Goal: Task Accomplishment & Management: Use online tool/utility

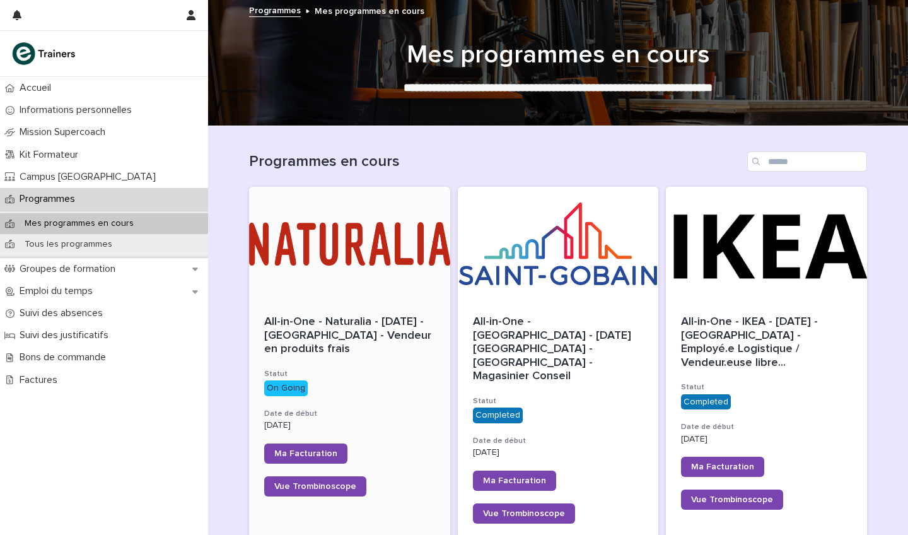
click at [346, 234] on div at bounding box center [349, 244] width 201 height 114
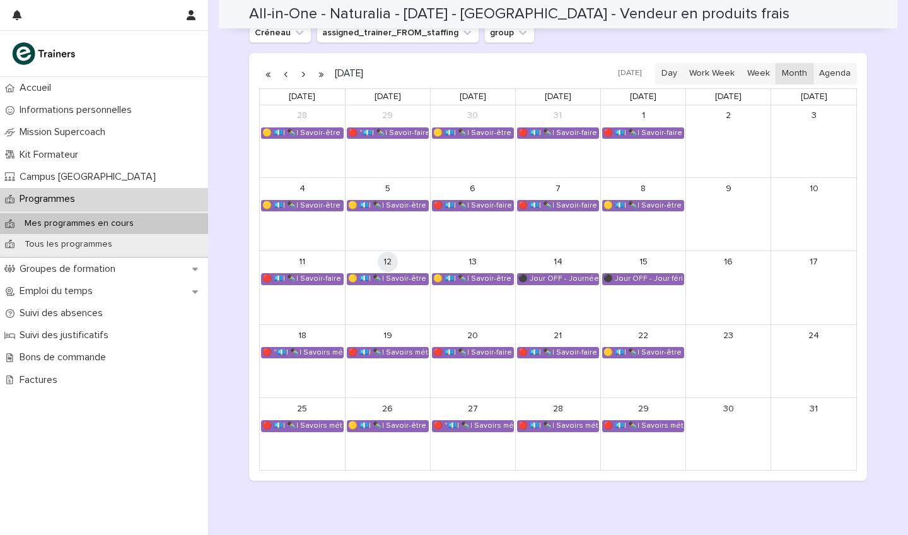
scroll to position [775, 0]
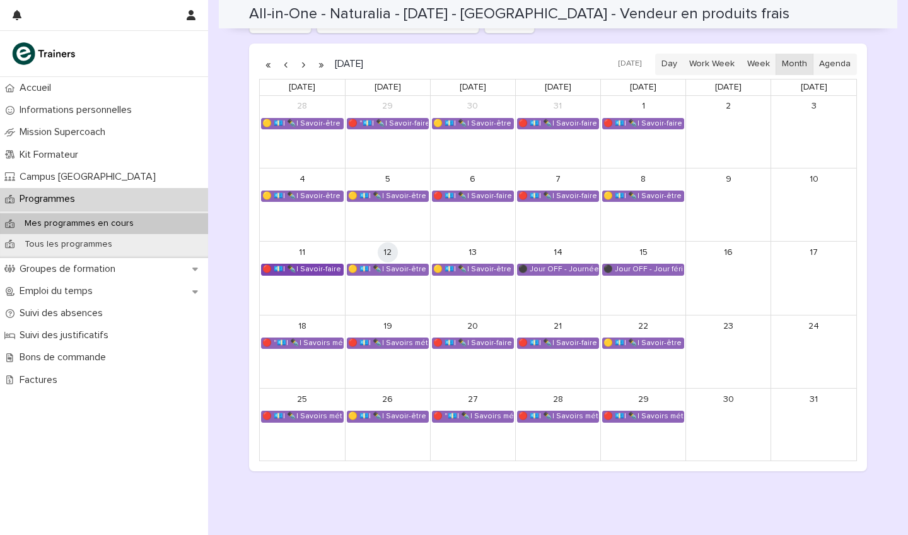
click at [313, 264] on link "🔴 💶| ✒️| Savoir-faire métier - Gestion des réclamations clients" at bounding box center [302, 269] width 83 height 11
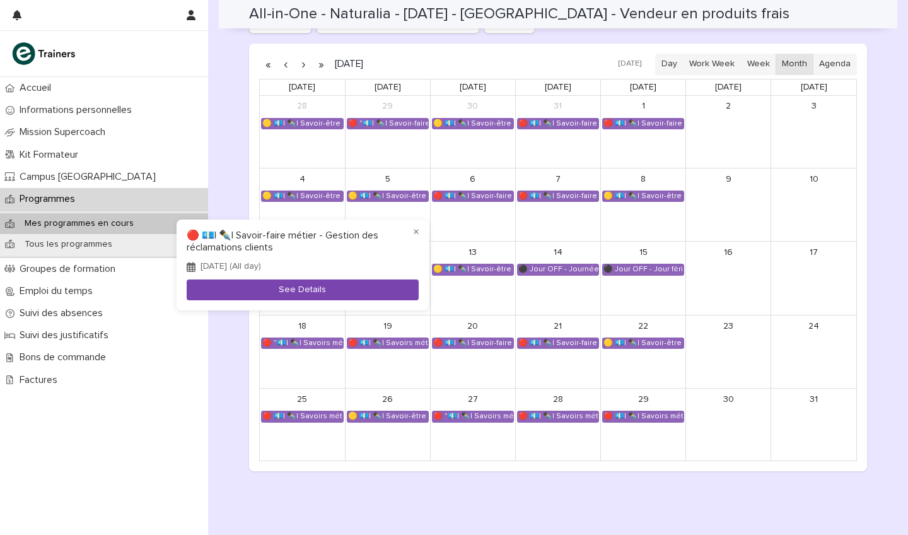
click at [324, 289] on button "See Details" at bounding box center [303, 289] width 232 height 21
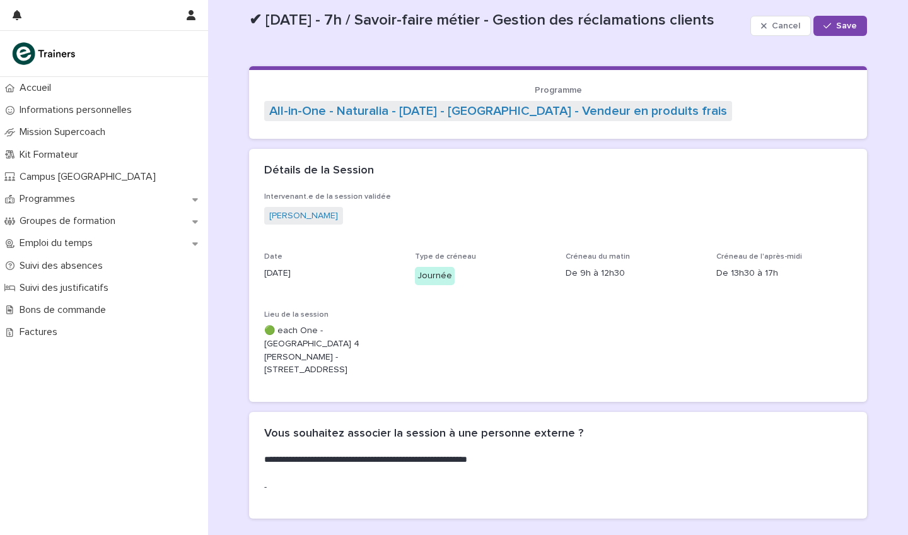
scroll to position [26, 0]
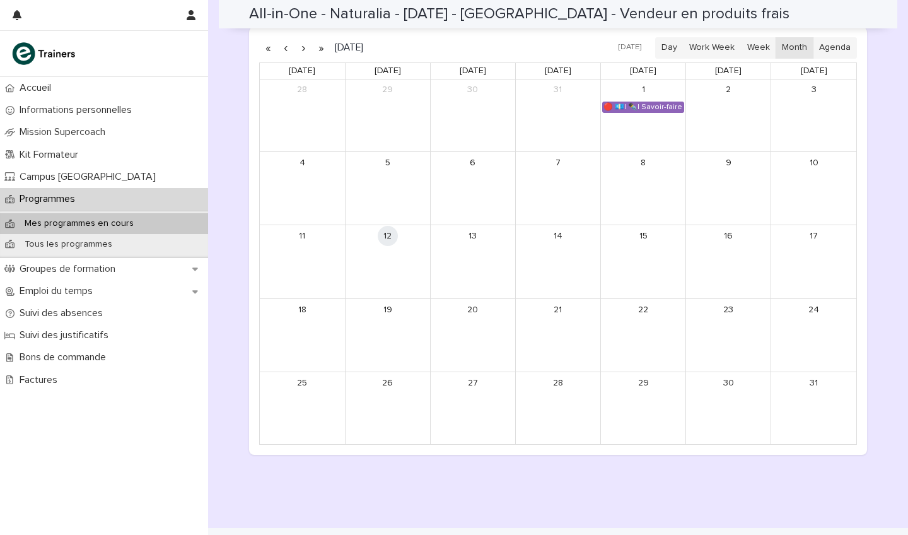
scroll to position [792, 0]
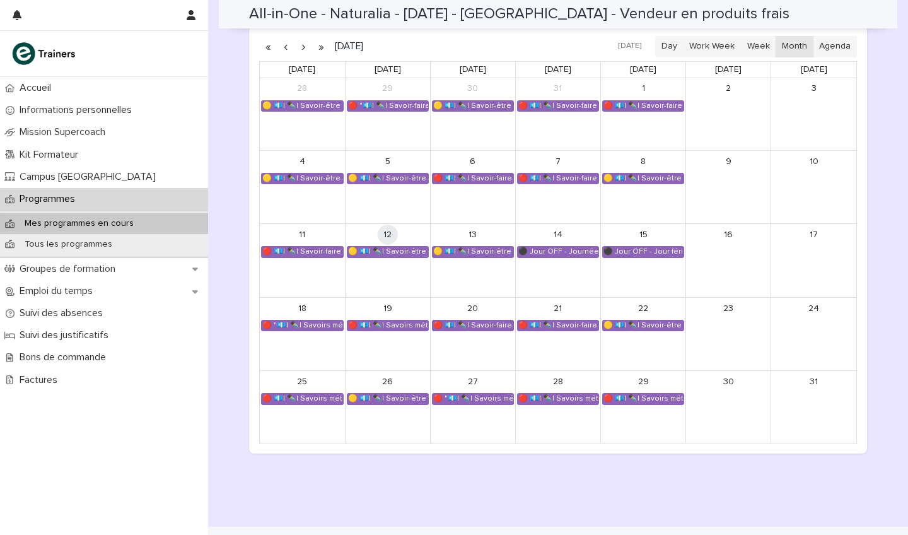
click at [394, 245] on div "🟡 💶| ✒️| Savoir-être métier - Cadre de référence interculturel : prévenir les i…" at bounding box center [388, 251] width 85 height 12
click at [396, 247] on div "🟡 💶| ✒️| Savoir-être métier - Cadre de référence interculturel : prévenir les i…" at bounding box center [388, 252] width 81 height 10
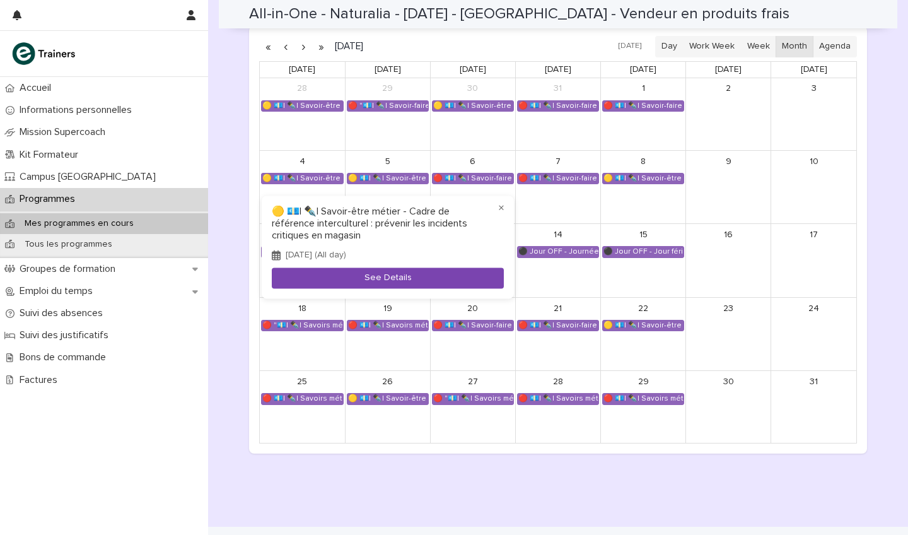
click at [402, 279] on button "See Details" at bounding box center [388, 278] width 232 height 21
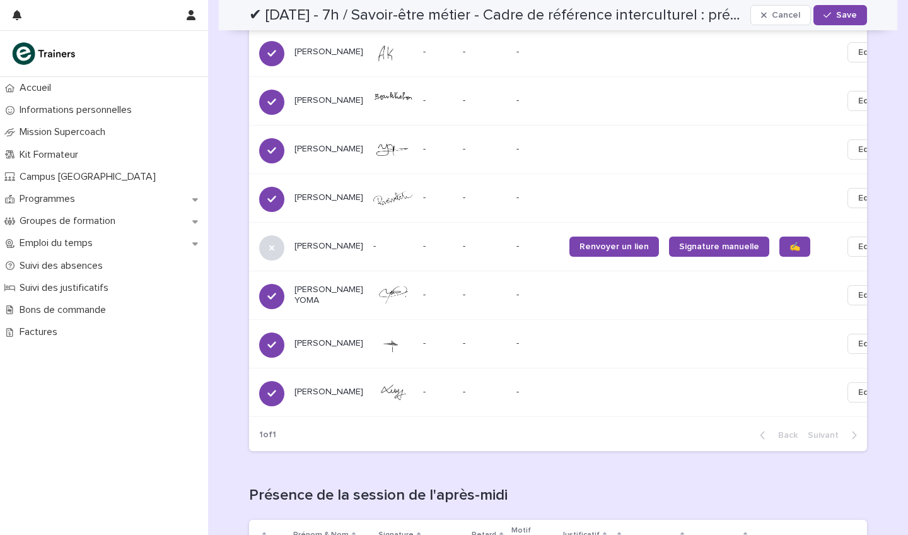
scroll to position [1029, 0]
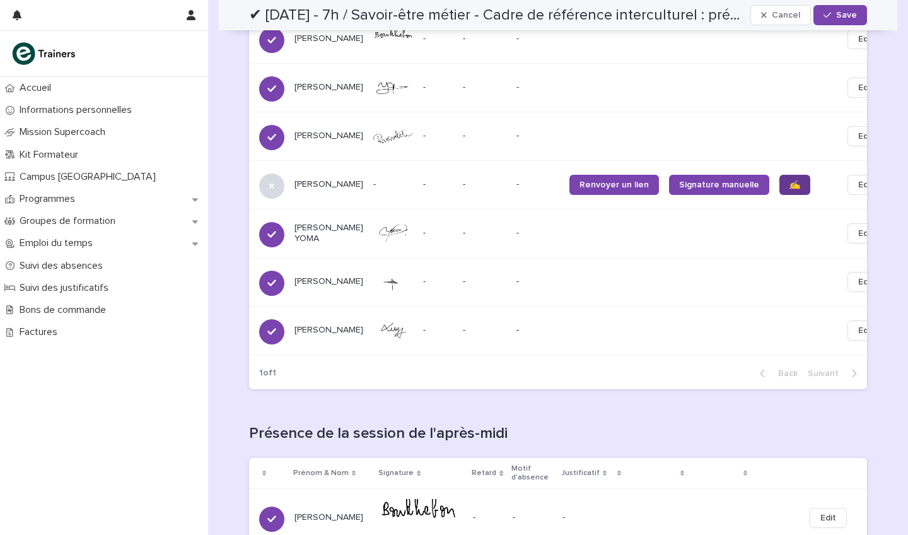
click at [790, 180] on span "✍️" at bounding box center [795, 184] width 11 height 9
click at [604, 180] on span "Renvoyer un lien" at bounding box center [614, 184] width 69 height 9
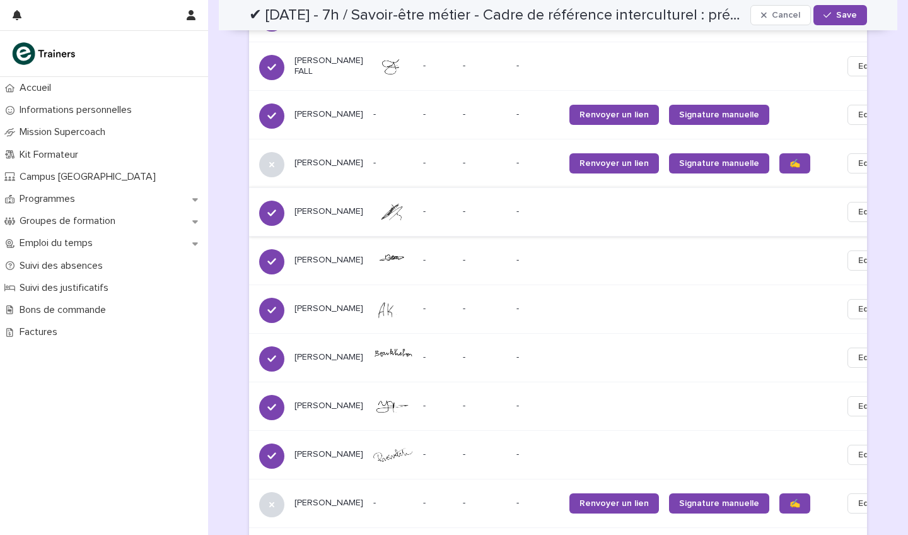
scroll to position [710, 0]
